Goal: Find contact information: Find contact information

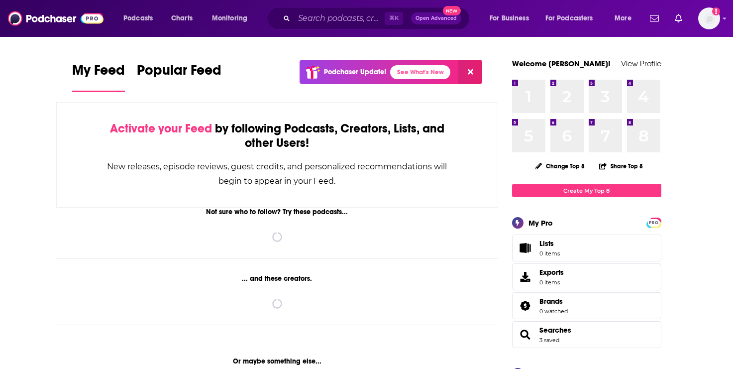
click at [308, 1] on div "Podcasts Charts Monitoring ⌘ K Open Advanced New For Business For Podcasters Mo…" at bounding box center [366, 18] width 733 height 37
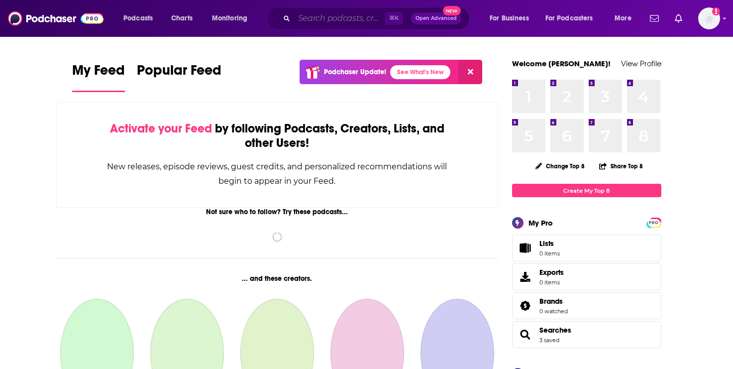
click at [309, 17] on input "Search podcasts, credits, & more..." at bounding box center [339, 18] width 91 height 16
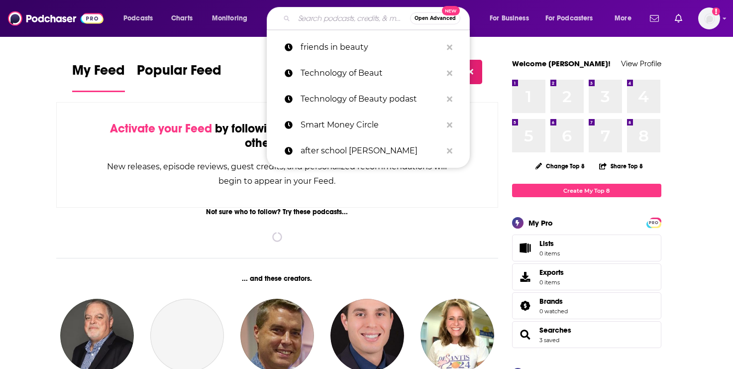
paste input "Pursuit of Wellness"
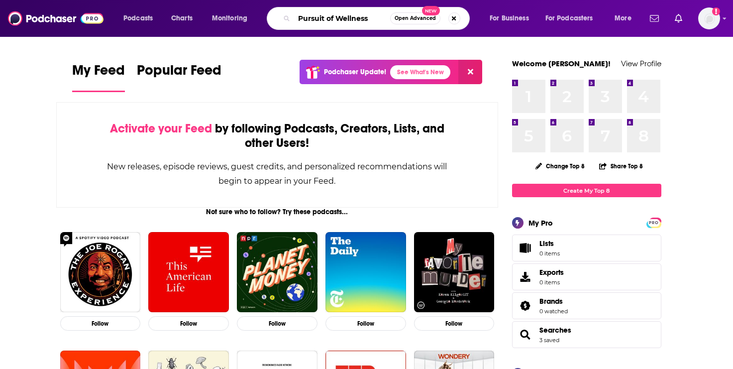
type input "Pursuit of Wellness"
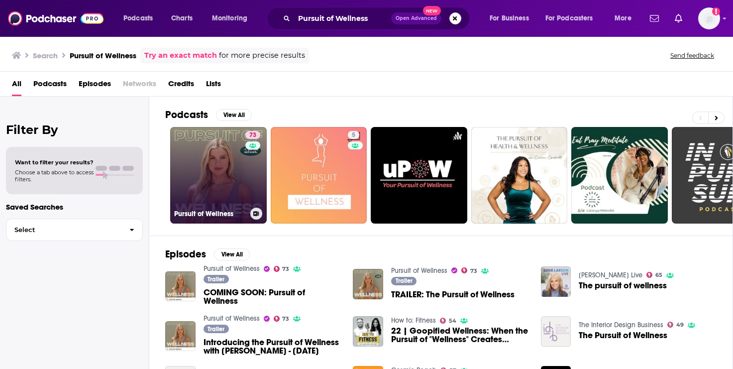
click at [216, 158] on link "73 Pursuit of Wellness" at bounding box center [218, 175] width 97 height 97
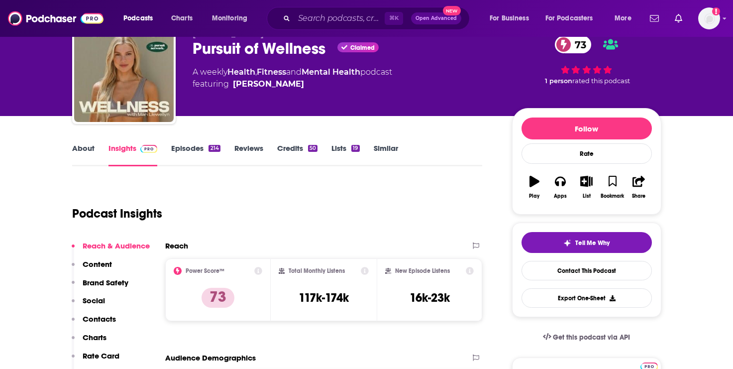
click at [98, 323] on p "Contacts" at bounding box center [99, 318] width 33 height 9
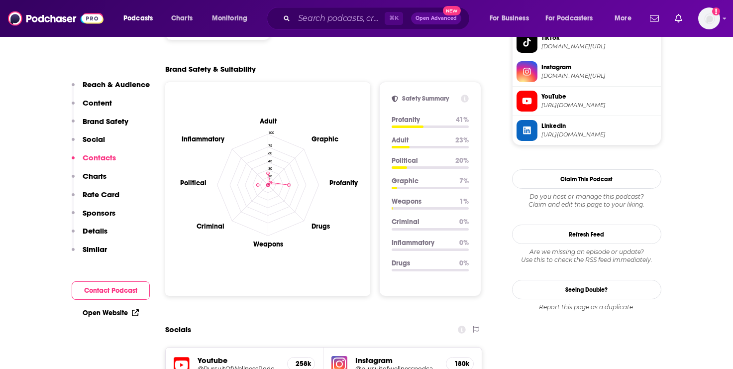
scroll to position [1126, 0]
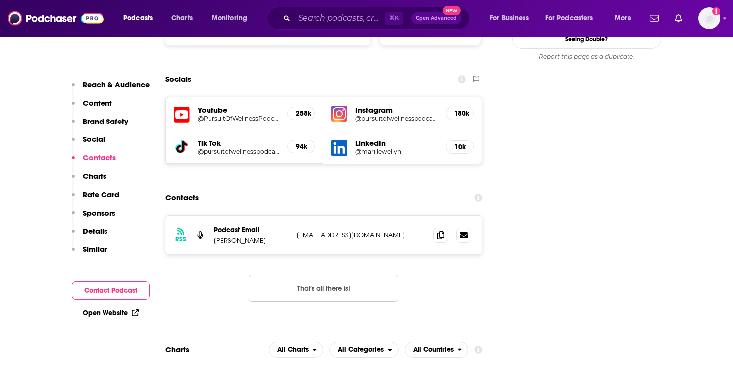
drag, startPoint x: 350, startPoint y: 234, endPoint x: 477, endPoint y: 233, distance: 126.4
click at [478, 233] on div "RSS Podcast Email [PERSON_NAME] [EMAIL_ADDRESS][DOMAIN_NAME] [EMAIL_ADDRESS][DO…" at bounding box center [324, 266] width 318 height 103
click at [440, 230] on icon at bounding box center [440, 234] width 7 height 8
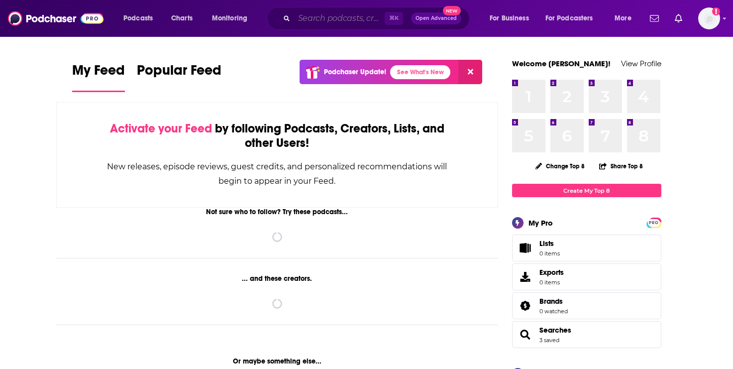
click at [295, 19] on input "Search podcasts, credits, & more..." at bounding box center [339, 18] width 91 height 16
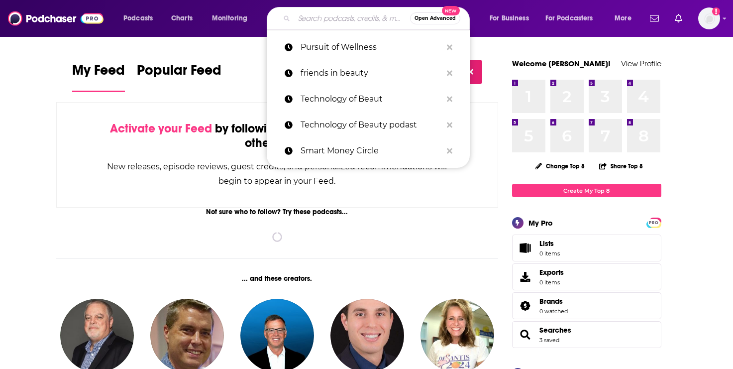
paste input "The [PERSON_NAME] Show"
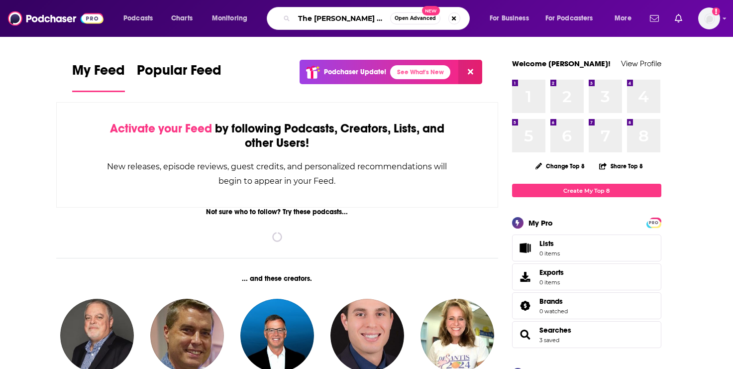
type input "The [PERSON_NAME] Show"
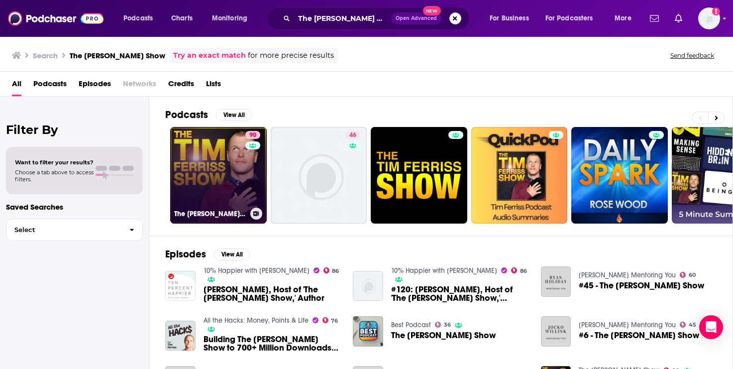
click at [230, 165] on link "90 The Tim Ferriss Show" at bounding box center [218, 175] width 97 height 97
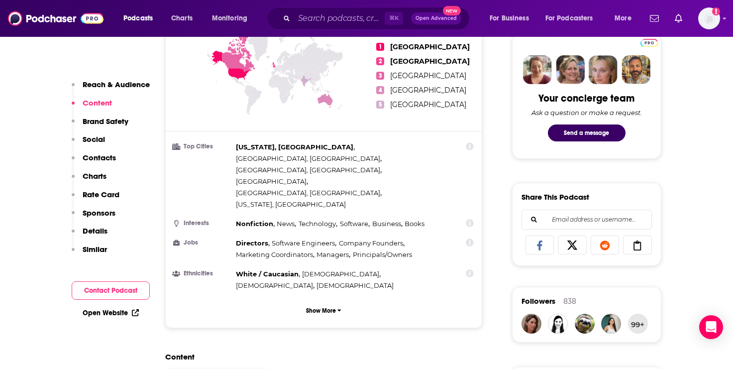
click at [99, 153] on p "Contacts" at bounding box center [99, 157] width 33 height 9
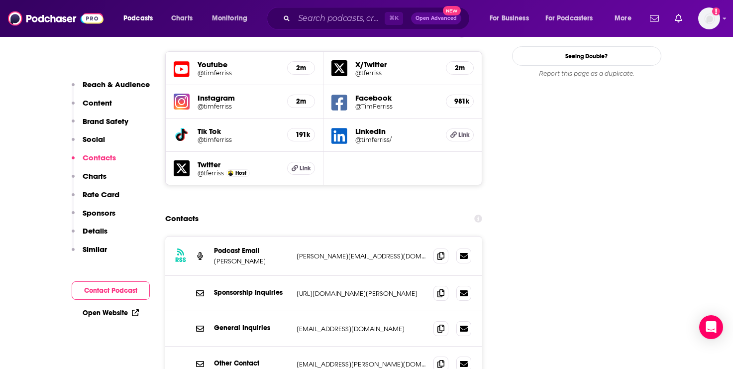
scroll to position [1171, 0]
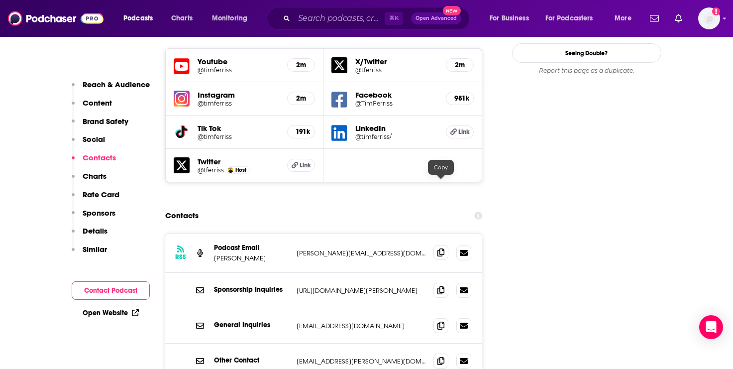
click at [438, 248] on icon at bounding box center [440, 252] width 7 height 8
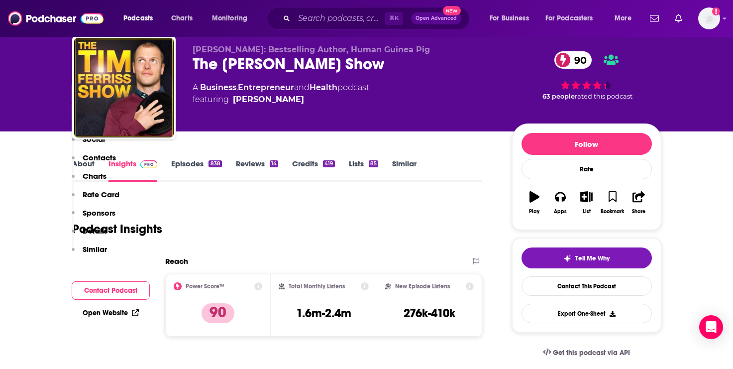
scroll to position [0, 0]
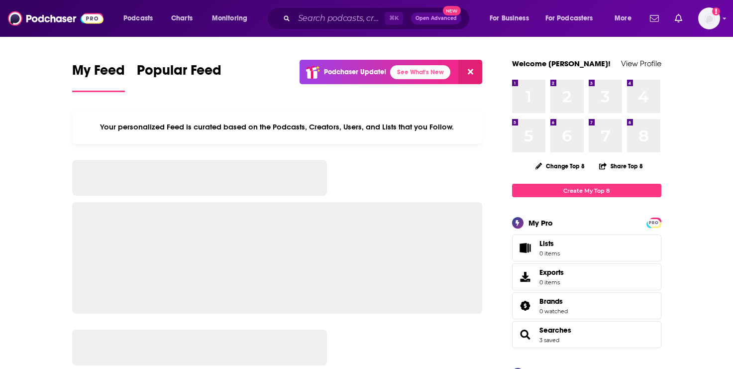
click at [291, 19] on div "⌘ K Open Advanced New" at bounding box center [368, 18] width 203 height 23
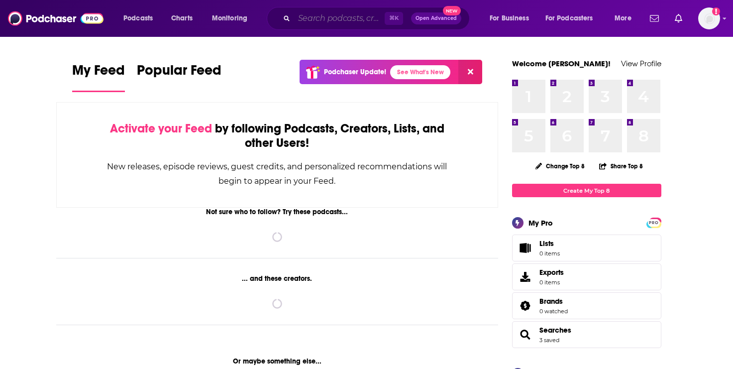
click at [307, 19] on input "Search podcasts, credits, & more..." at bounding box center [339, 18] width 91 height 16
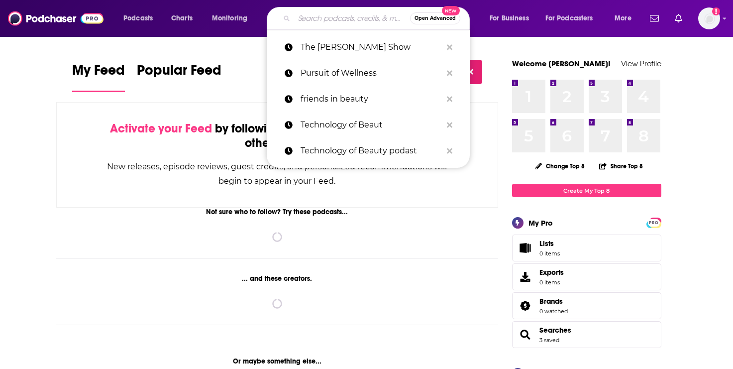
paste input "WSJ Future of Everything"
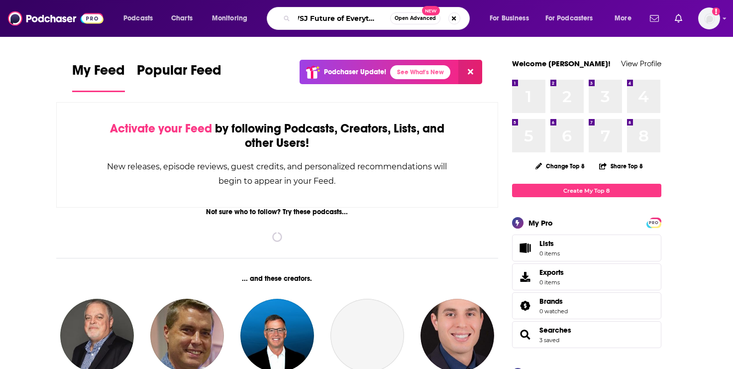
type input "WSJ Future of Everything"
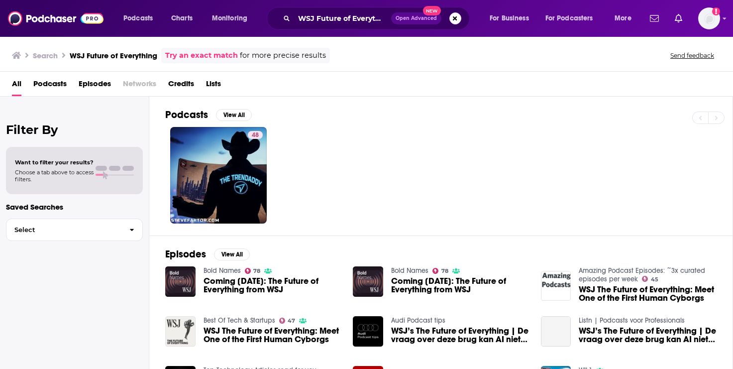
click at [242, 327] on span "WSJ The Future of Everything: Meet One of the First Human Cyborgs" at bounding box center [273, 335] width 138 height 17
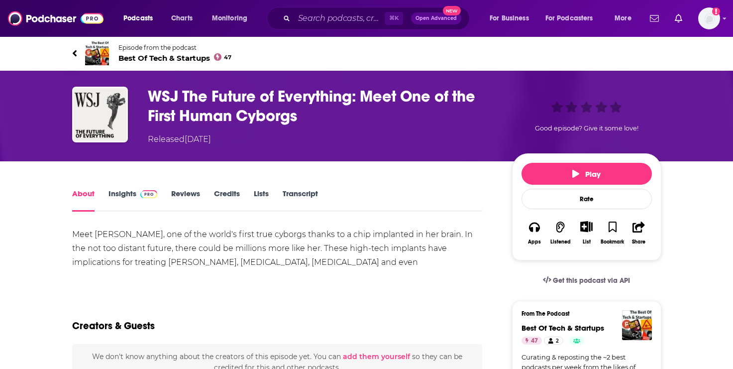
click at [218, 93] on h1 "WSJ The Future of Everything: Meet One of the First Human Cyborgs" at bounding box center [322, 106] width 348 height 39
click at [322, 16] on input "Search podcasts, credits, & more..." at bounding box center [339, 18] width 91 height 16
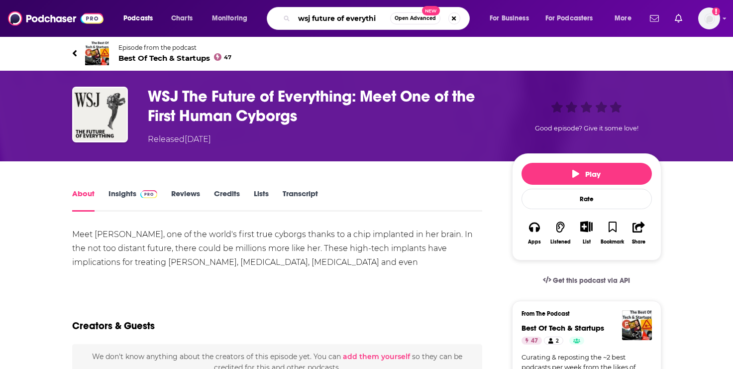
type input "wsj future of everythin"
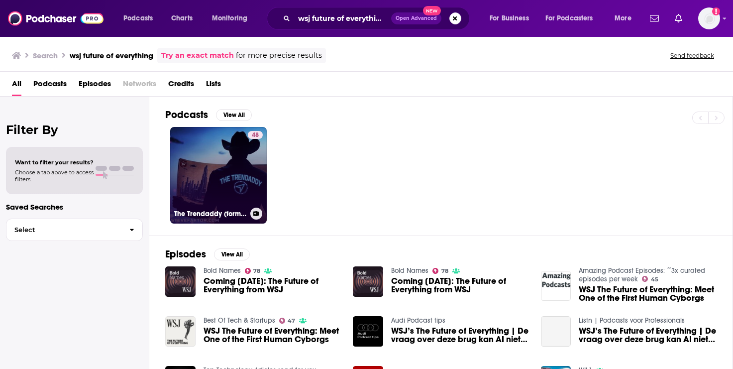
click at [255, 173] on div "48" at bounding box center [255, 169] width 15 height 77
